Goal: Transaction & Acquisition: Subscribe to service/newsletter

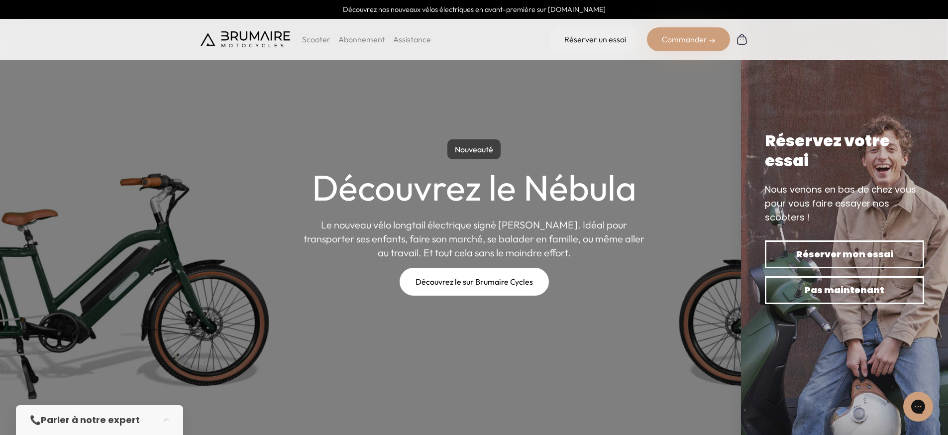
click at [311, 40] on p "Scooter" at bounding box center [316, 39] width 28 height 12
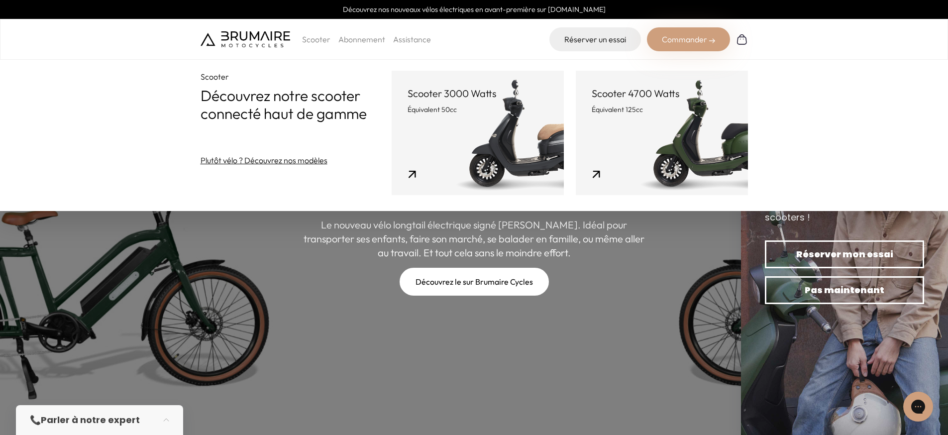
click at [356, 39] on link "Abonnement" at bounding box center [361, 39] width 47 height 10
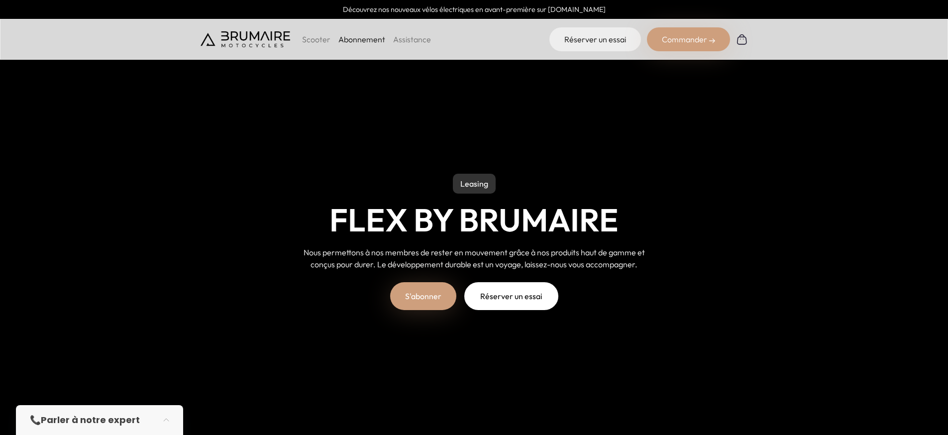
click at [318, 36] on p "Scooter" at bounding box center [316, 39] width 28 height 12
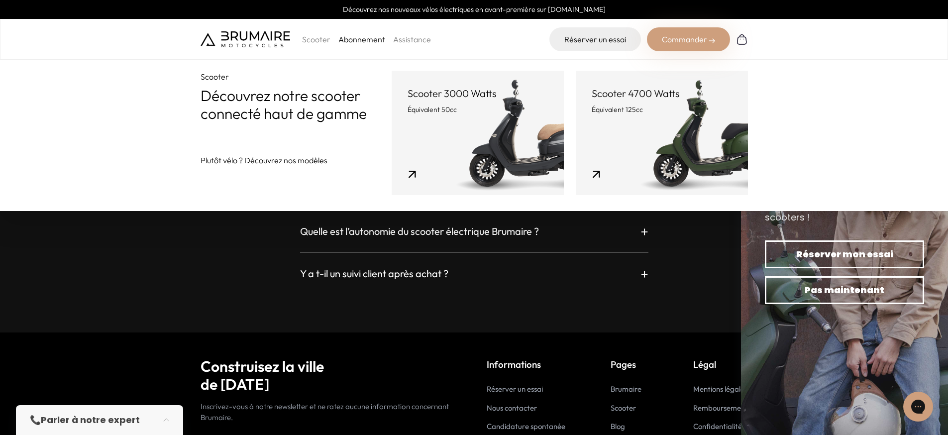
scroll to position [1904, 0]
